Goal: Complete application form

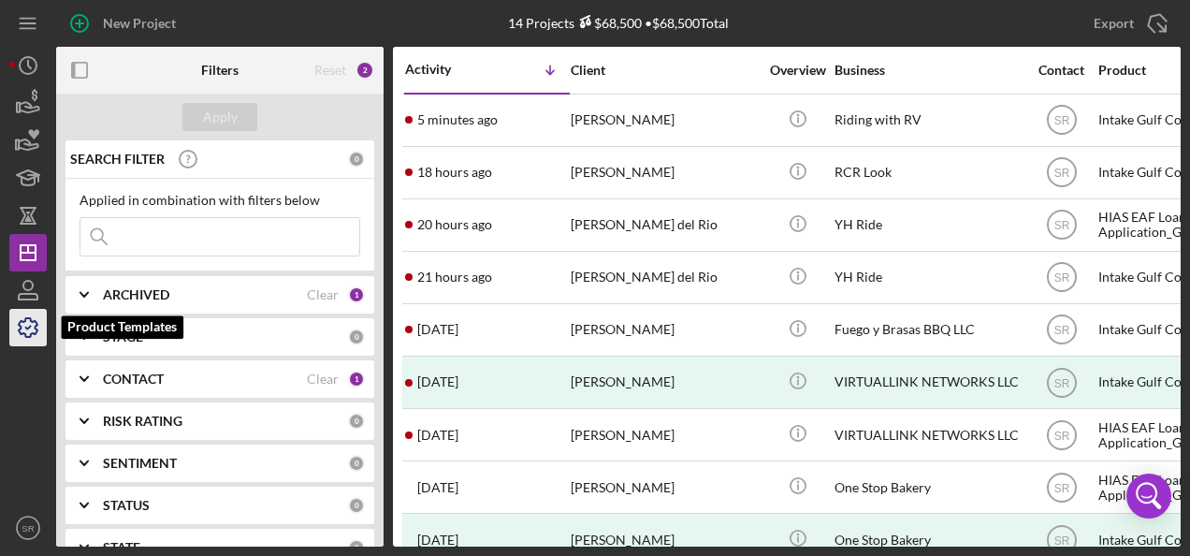
click at [32, 321] on icon "button" at bounding box center [28, 327] width 19 height 19
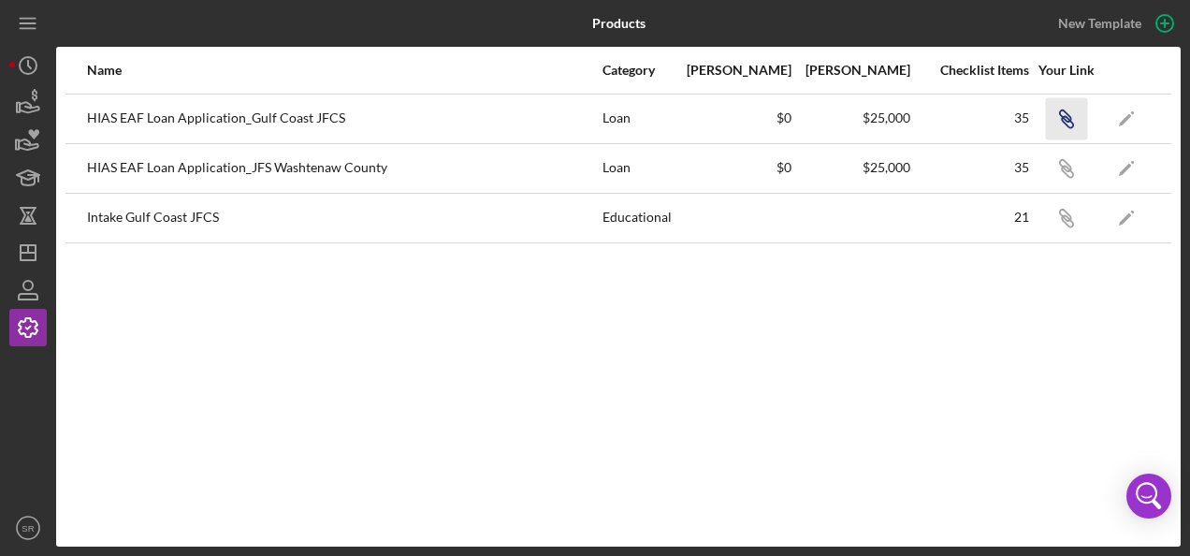
click at [1064, 123] on icon "button" at bounding box center [1067, 121] width 11 height 11
click at [1068, 123] on icon "Icon/Link" at bounding box center [1066, 118] width 42 height 42
click at [1059, 120] on icon "Icon/Link" at bounding box center [1066, 118] width 42 height 42
click at [33, 529] on text "SR" at bounding box center [28, 528] width 12 height 10
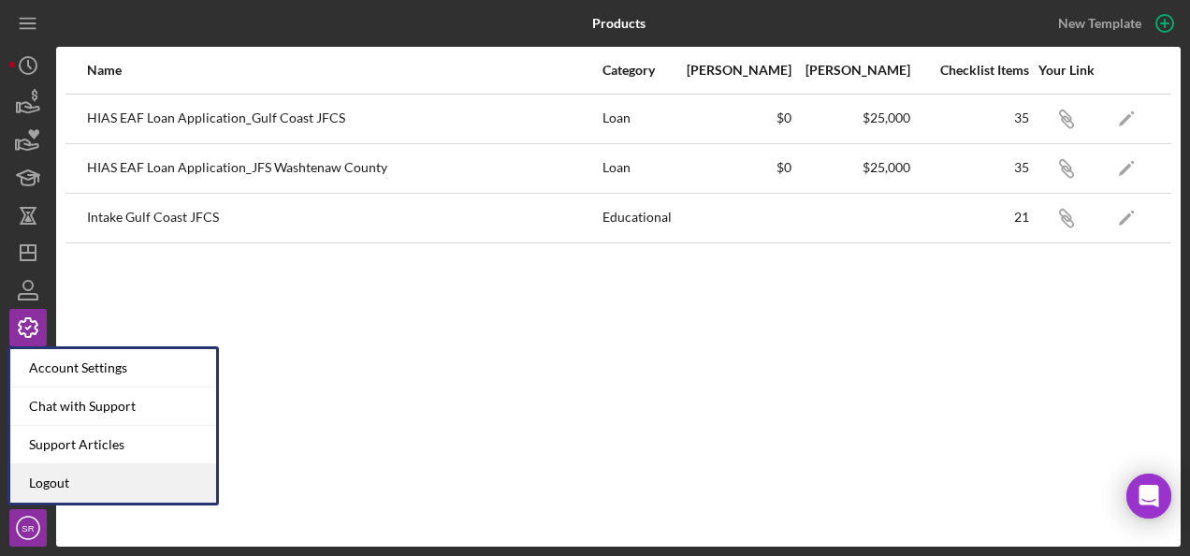
click at [46, 486] on link "Logout" at bounding box center [113, 483] width 206 height 38
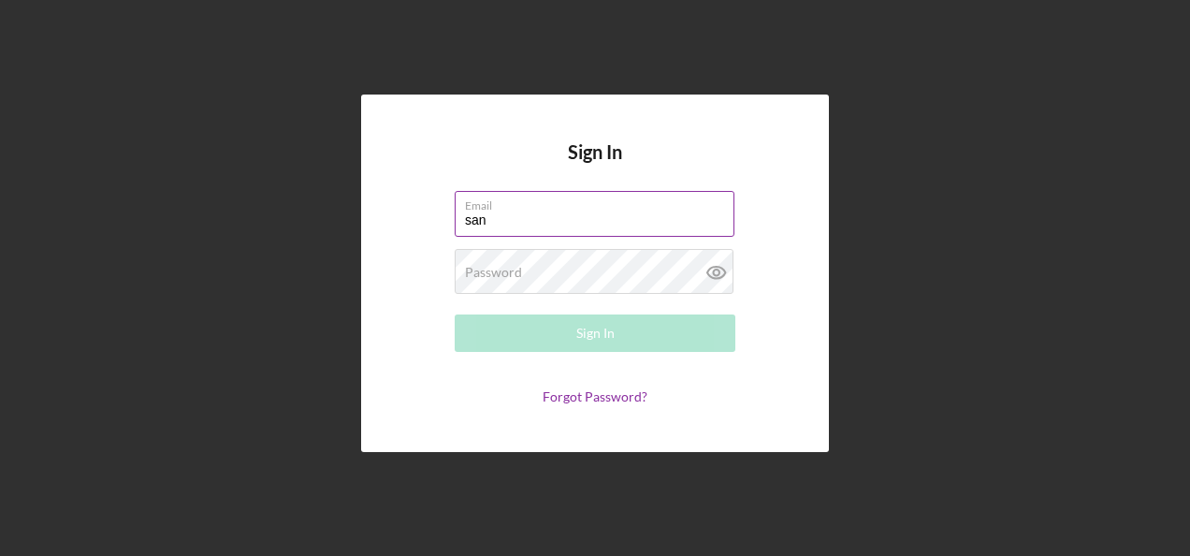
type input "[PERSON_NAME][EMAIL_ADDRESS][PERSON_NAME][DOMAIN_NAME]"
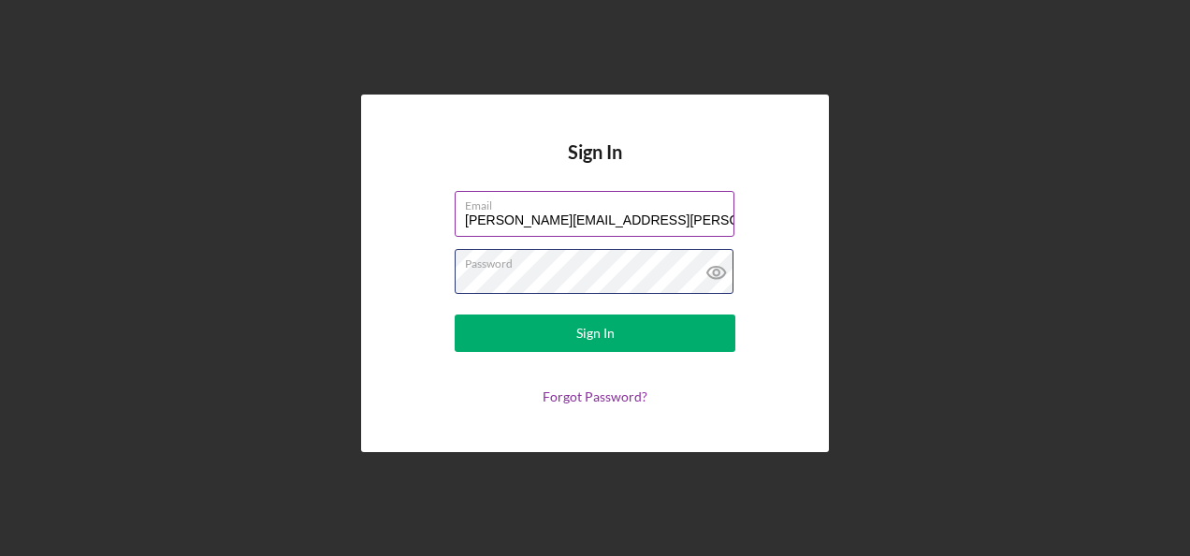
click at [455, 314] on button "Sign In" at bounding box center [595, 332] width 281 height 37
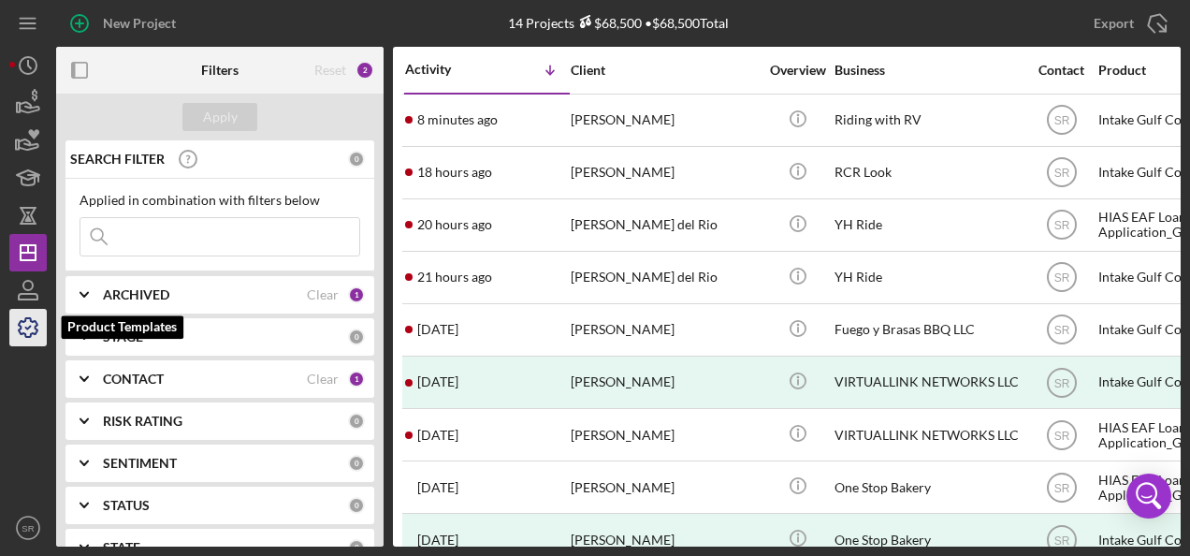
click at [22, 329] on icon "button" at bounding box center [28, 327] width 47 height 47
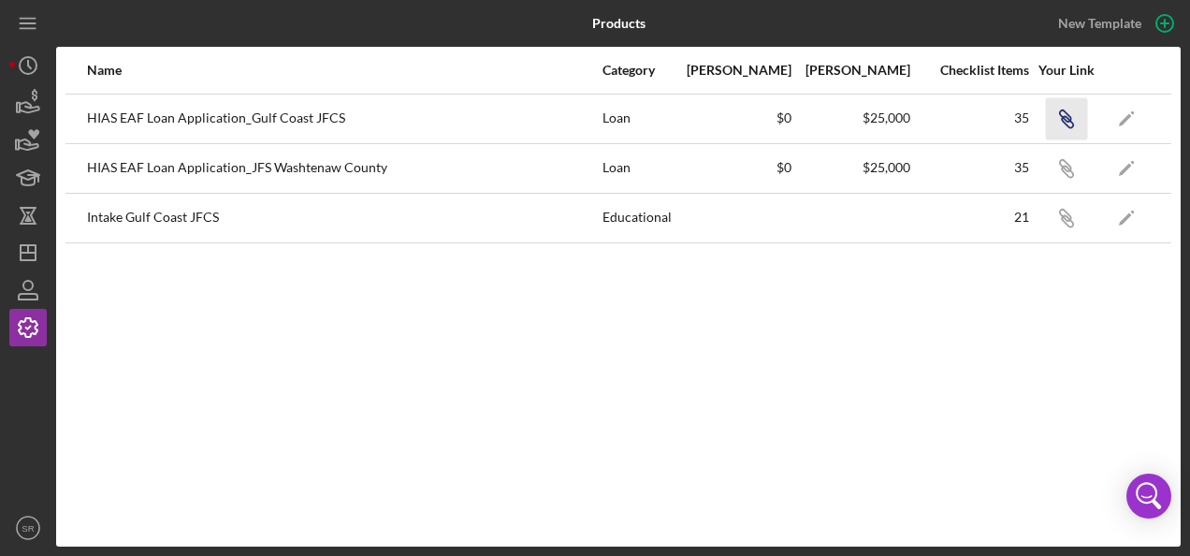
click at [1074, 123] on icon "Icon/Link" at bounding box center [1066, 118] width 42 height 42
click at [27, 531] on text "SR" at bounding box center [28, 528] width 12 height 10
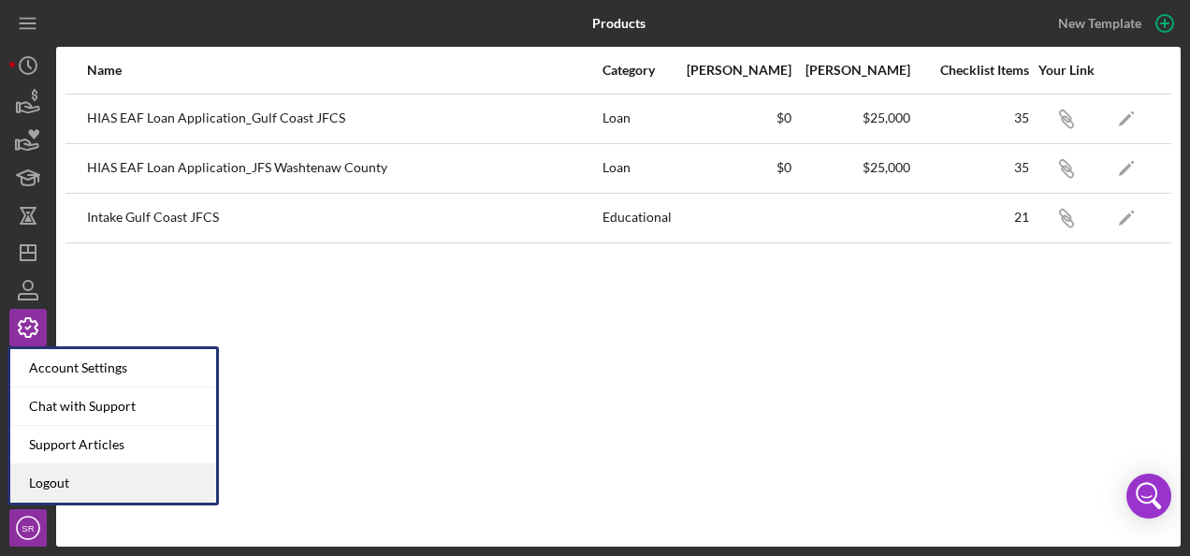
click at [41, 490] on link "Logout" at bounding box center [113, 483] width 206 height 38
